Goal: Navigation & Orientation: Find specific page/section

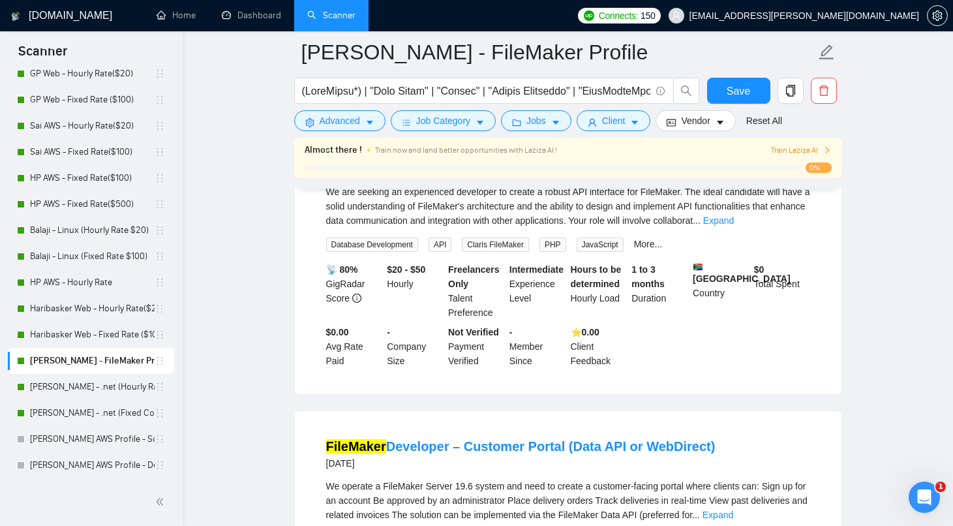
scroll to position [74, 0]
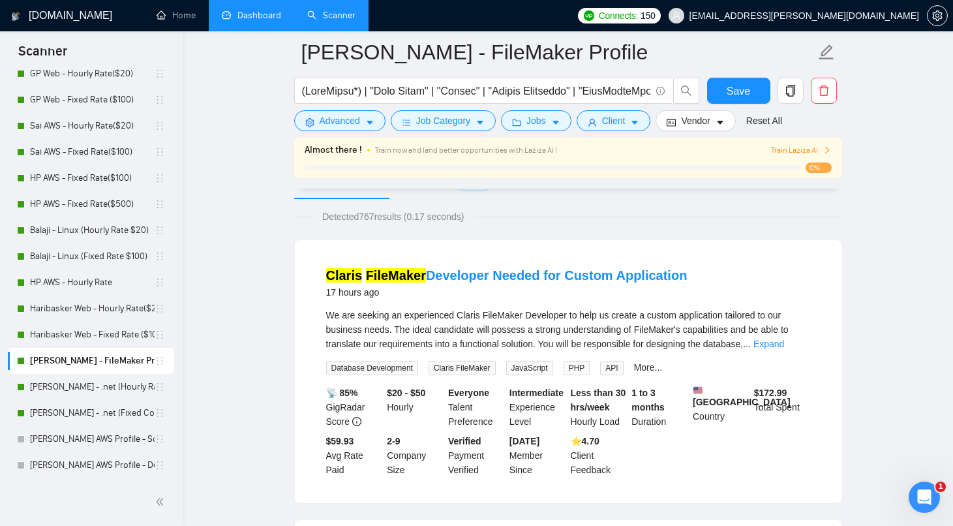
click at [252, 13] on link "Dashboard" at bounding box center [251, 15] width 59 height 11
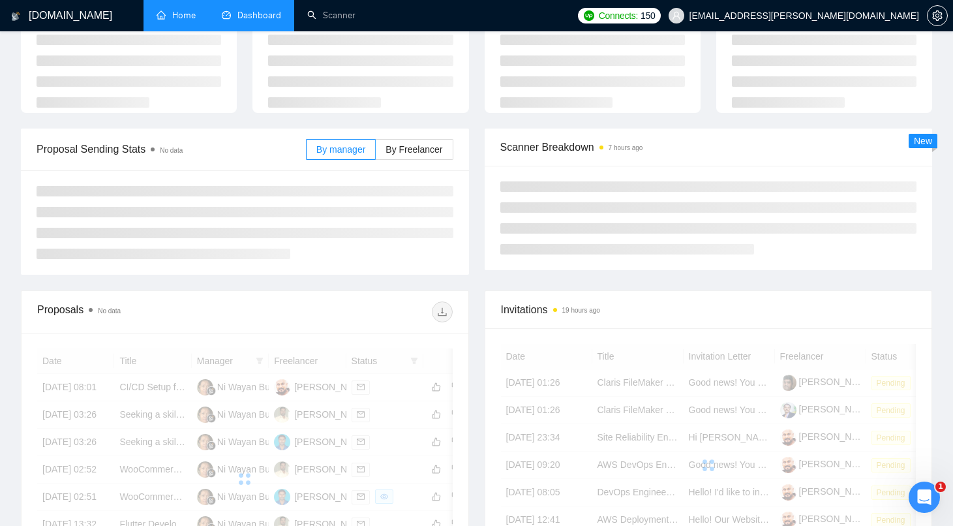
click at [190, 17] on link "Home" at bounding box center [176, 15] width 39 height 11
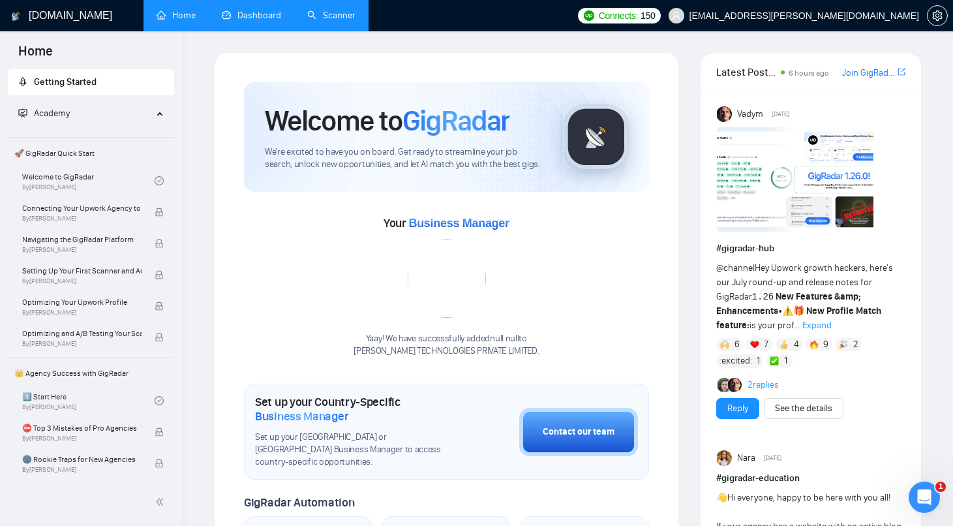
click at [356, 15] on link "Scanner" at bounding box center [331, 15] width 48 height 11
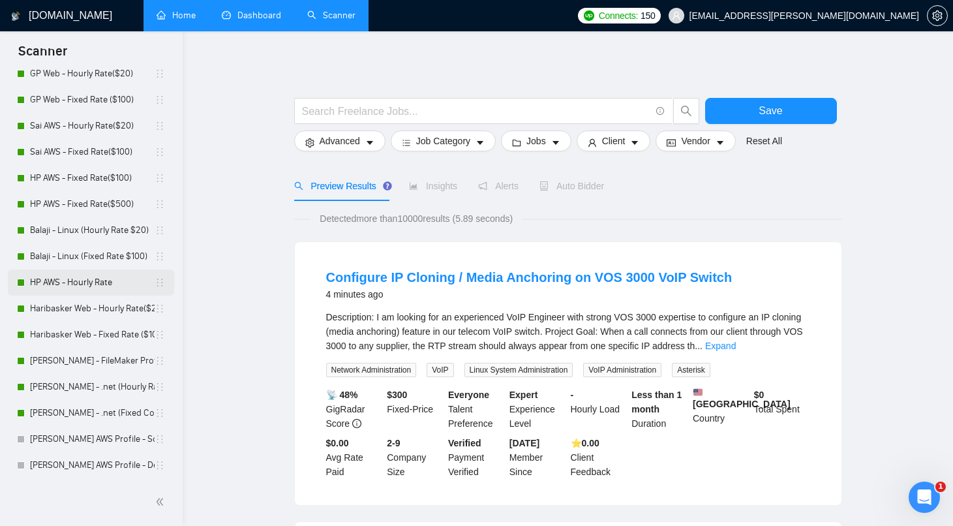
scroll to position [71, 0]
